Goal: Transaction & Acquisition: Purchase product/service

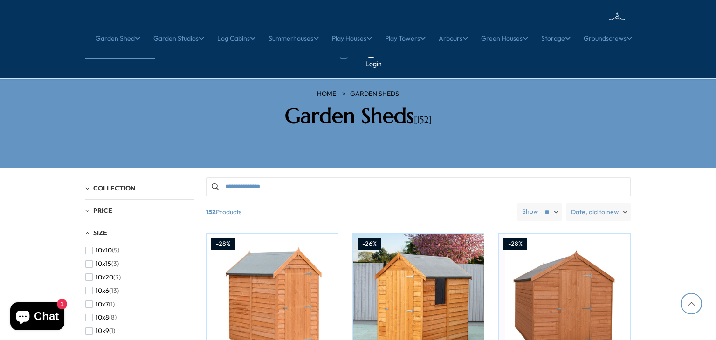
scroll to position [1112, 0]
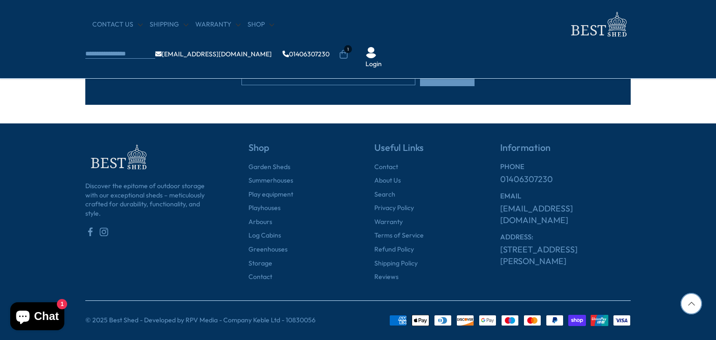
click at [348, 50] on icon at bounding box center [343, 54] width 9 height 9
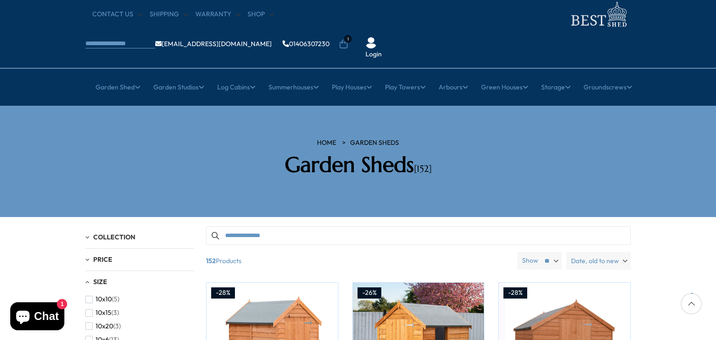
scroll to position [33, 0]
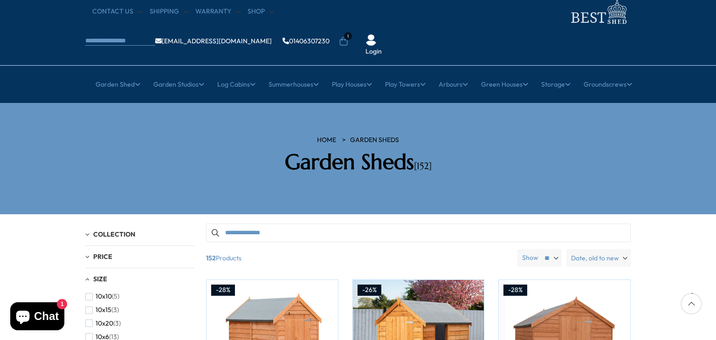
click at [348, 37] on icon at bounding box center [343, 41] width 9 height 9
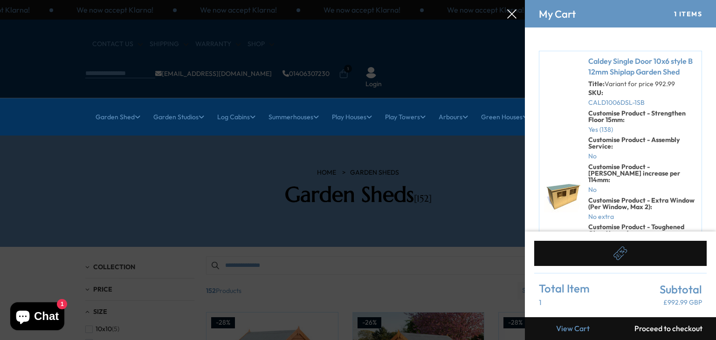
scroll to position [0, 0]
click at [566, 14] on h4 "My Cart" at bounding box center [557, 14] width 37 height 12
click at [507, 17] on icon at bounding box center [511, 13] width 9 height 9
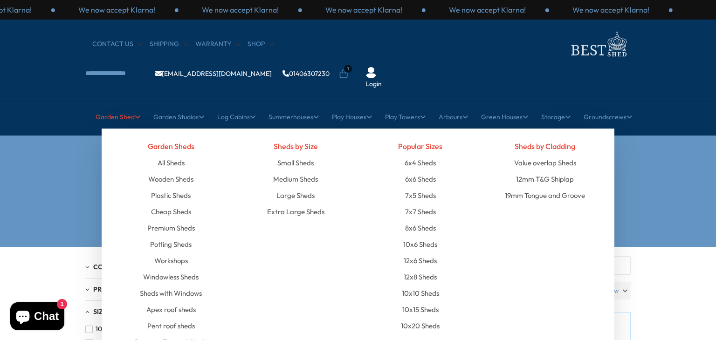
click at [119, 105] on link "Garden Shed" at bounding box center [118, 116] width 45 height 23
click at [185, 334] on link "Pressure Treated Sheds" at bounding box center [171, 342] width 72 height 16
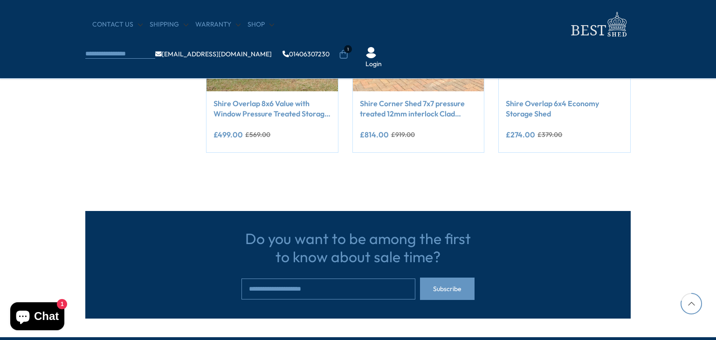
scroll to position [709, 0]
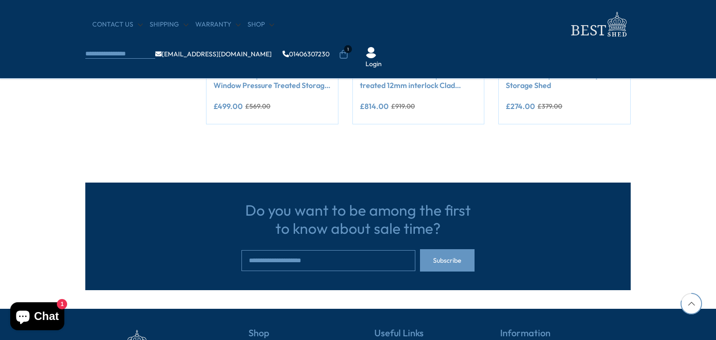
click at [692, 296] on icon at bounding box center [691, 303] width 21 height 21
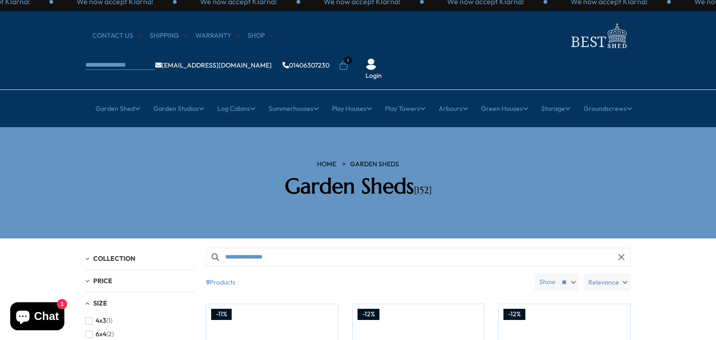
scroll to position [0, 0]
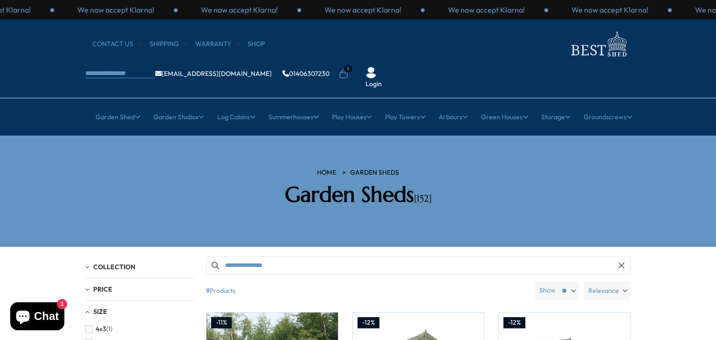
click at [156, 256] on div "Collection Arbours (10) Fencing (15) Garden Sheds (9) Greenhouses (4) Log Cabin…" at bounding box center [139, 267] width 109 height 22
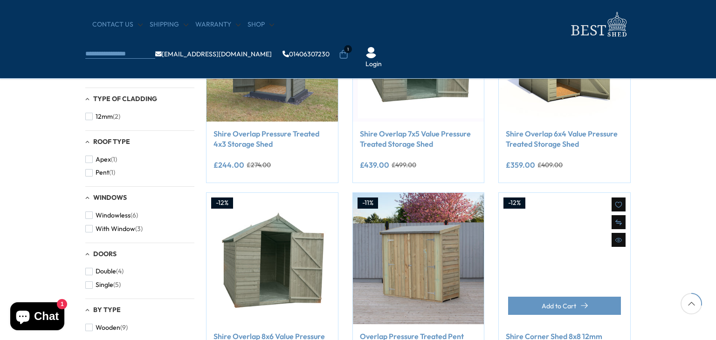
scroll to position [242, 0]
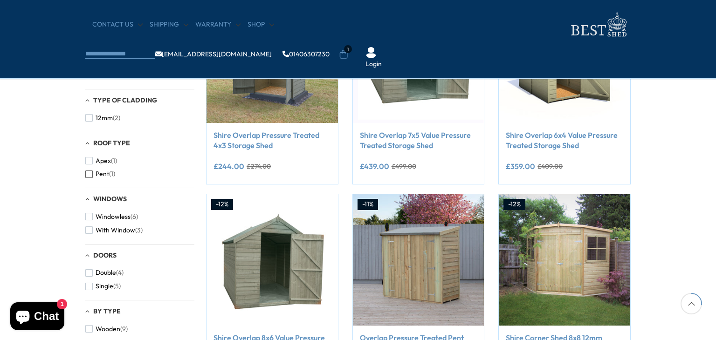
click at [87, 176] on span "button" at bounding box center [88, 174] width 7 height 7
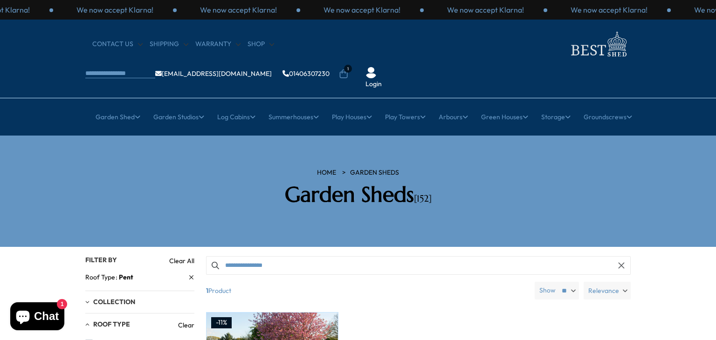
click at [348, 69] on icon at bounding box center [343, 73] width 9 height 9
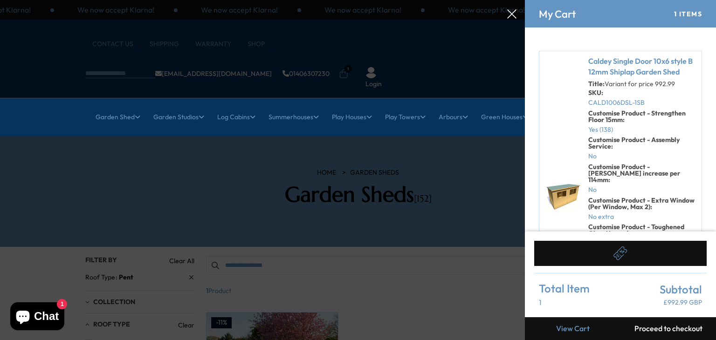
click at [602, 61] on link "Caldey Single Door 10x6 style B 12mm Shiplap Garden Shed" at bounding box center [642, 66] width 109 height 21
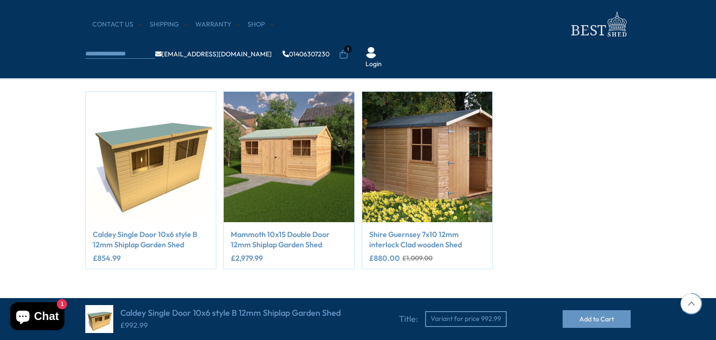
scroll to position [485, 0]
